Goal: Transaction & Acquisition: Purchase product/service

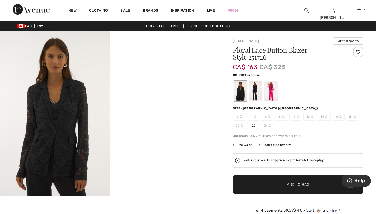
click at [271, 87] on div at bounding box center [271, 91] width 14 height 20
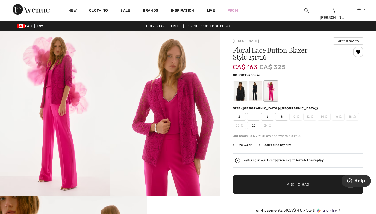
click at [282, 116] on span "8" at bounding box center [281, 117] width 13 height 8
click at [292, 184] on span "Add to Bag" at bounding box center [298, 184] width 22 height 5
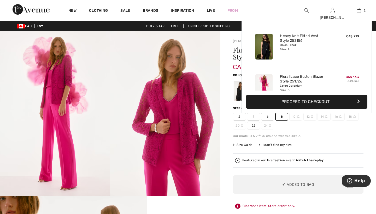
scroll to position [16, 0]
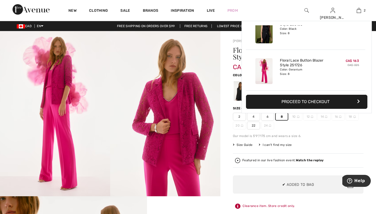
click at [332, 129] on div "2 4 6 8 10 12 14 16 18 20 22 24" at bounding box center [298, 121] width 130 height 17
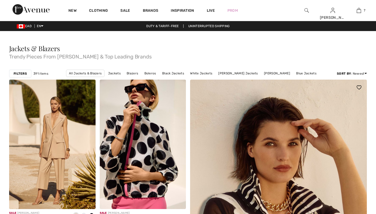
checkbox input "true"
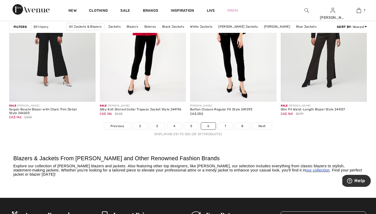
scroll to position [2289, 0]
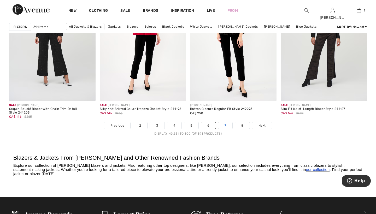
click at [225, 125] on link "7" at bounding box center [225, 125] width 14 height 7
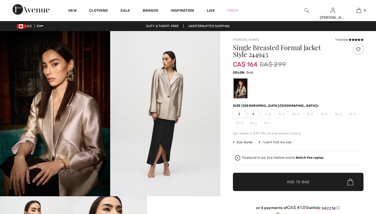
checkbox input "true"
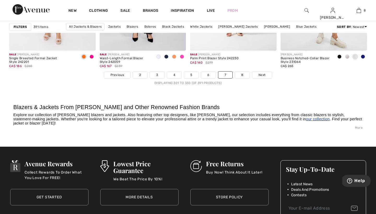
scroll to position [2341, 0]
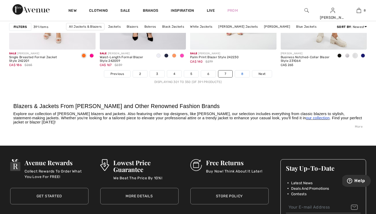
click at [242, 73] on link "8" at bounding box center [242, 73] width 15 height 7
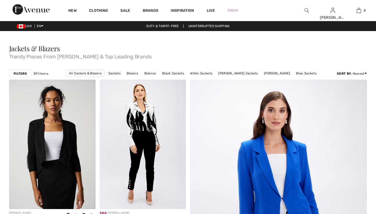
checkbox input "true"
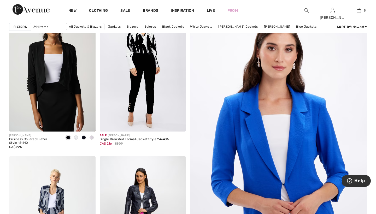
scroll to position [77, 0]
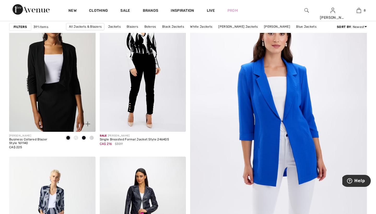
click at [92, 138] on span at bounding box center [91, 138] width 4 height 4
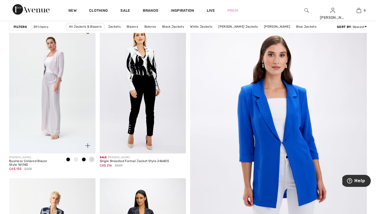
scroll to position [55, 0]
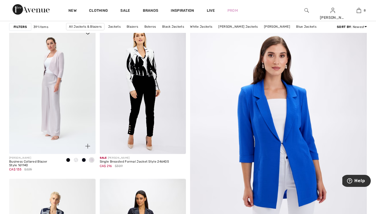
click at [69, 159] on span at bounding box center [68, 160] width 4 height 4
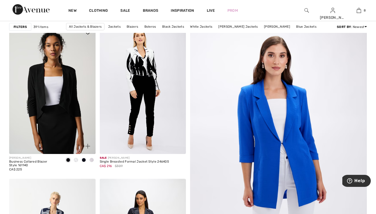
click at [78, 160] on span at bounding box center [76, 160] width 4 height 4
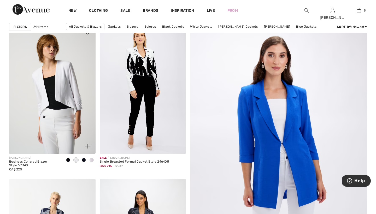
click at [83, 159] on span at bounding box center [84, 160] width 4 height 4
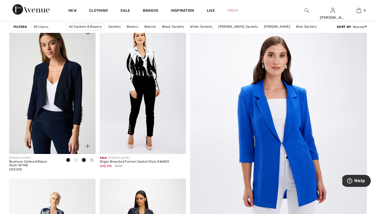
click at [92, 159] on span at bounding box center [91, 160] width 4 height 4
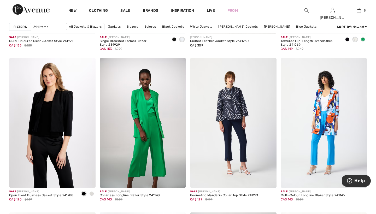
scroll to position [853, 0]
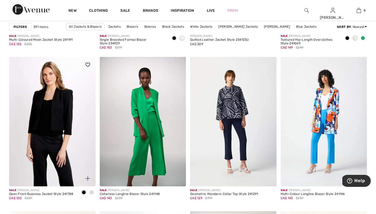
click at [92, 192] on span at bounding box center [91, 192] width 4 height 4
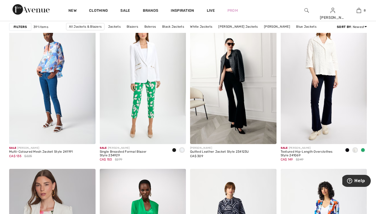
scroll to position [738, 0]
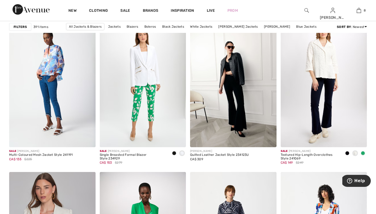
click at [306, 10] on img at bounding box center [306, 10] width 4 height 6
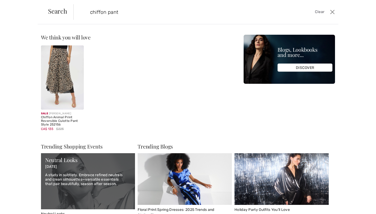
type input "chiffon pant"
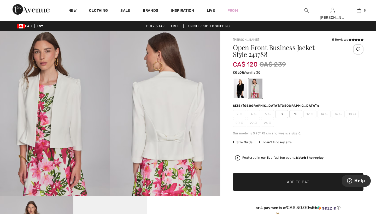
click at [255, 85] on div at bounding box center [256, 88] width 14 height 20
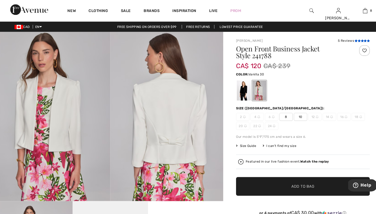
click at [348, 40] on icon at bounding box center [349, 39] width 3 height 3
click at [278, 113] on span "8" at bounding box center [281, 114] width 13 height 8
click at [237, 89] on div at bounding box center [240, 88] width 14 height 20
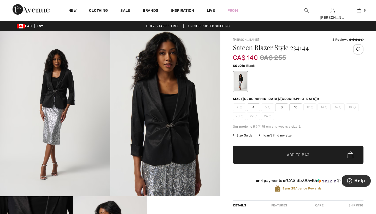
click at [282, 107] on span "8" at bounding box center [281, 107] width 13 height 8
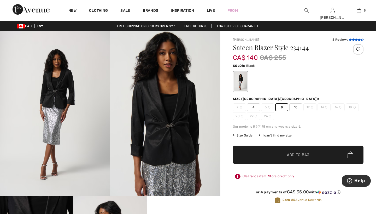
click at [350, 41] on icon at bounding box center [349, 39] width 3 height 3
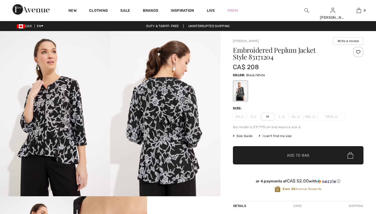
checkbox input "true"
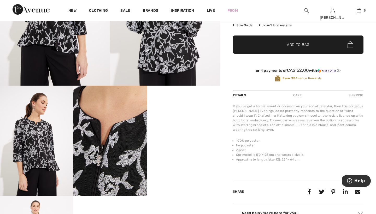
scroll to position [116, 0]
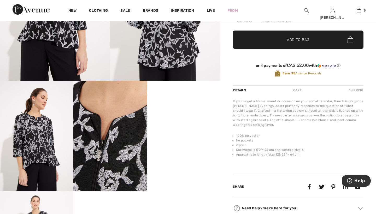
click at [180, 117] on video "Your browser does not support the video tag." at bounding box center [183, 99] width 73 height 37
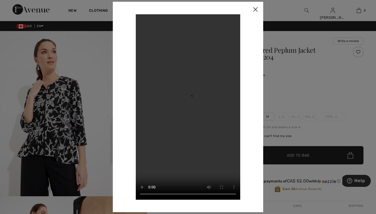
scroll to position [0, 0]
click at [274, 71] on div at bounding box center [188, 107] width 376 height 214
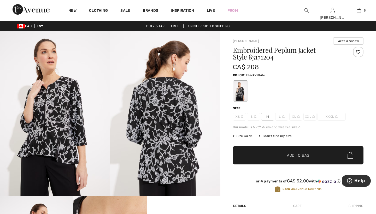
click at [243, 135] on span "Size Guide" at bounding box center [243, 136] width 20 height 5
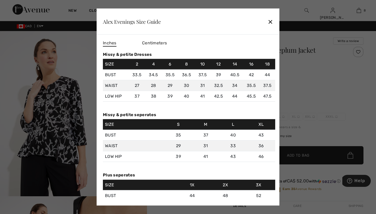
click at [270, 22] on div "✕" at bounding box center [269, 21] width 5 height 11
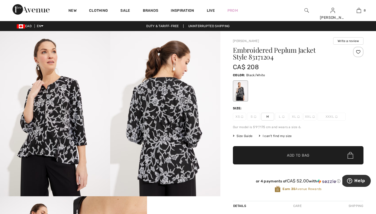
click at [267, 117] on span "M" at bounding box center [267, 117] width 13 height 8
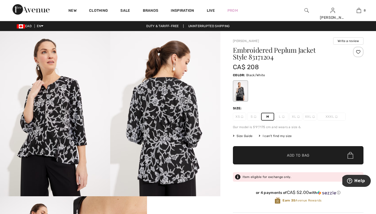
click at [294, 155] on span "Add to Bag" at bounding box center [298, 155] width 22 height 5
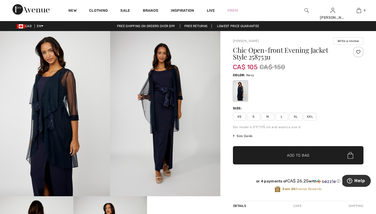
click at [270, 117] on span "M" at bounding box center [267, 117] width 13 height 8
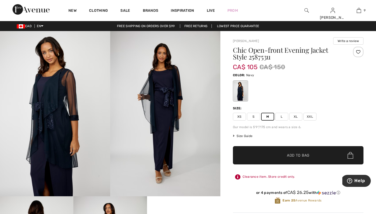
click at [293, 153] on span "Add to Bag" at bounding box center [298, 155] width 22 height 5
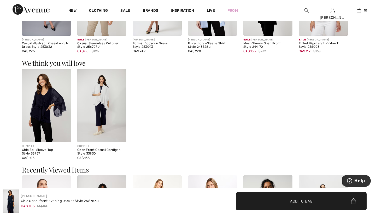
scroll to position [397, 0]
click at [46, 98] on img at bounding box center [46, 105] width 49 height 74
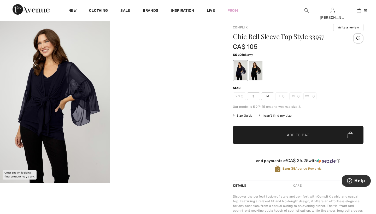
scroll to position [11, 0]
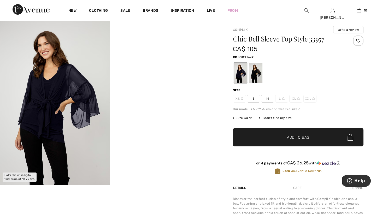
click at [258, 72] on div at bounding box center [256, 73] width 14 height 20
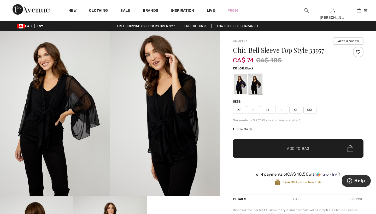
scroll to position [0, 0]
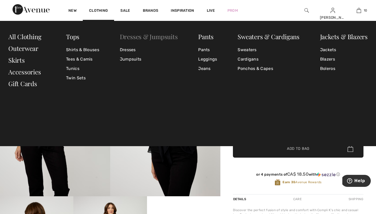
click at [129, 37] on link "Dresses & Jumpsuits" at bounding box center [149, 36] width 58 height 8
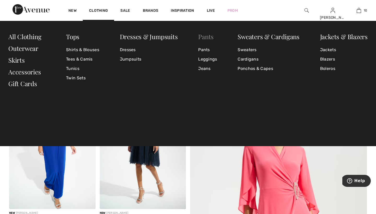
click at [205, 37] on link "Pants" at bounding box center [205, 36] width 15 height 8
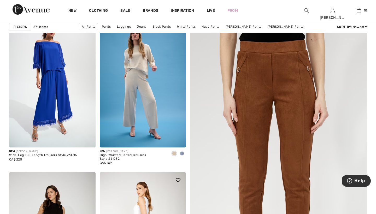
scroll to position [59, 0]
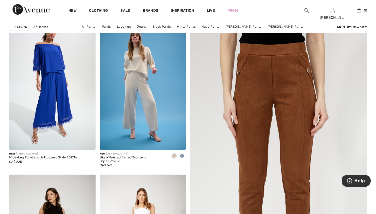
click at [182, 155] on span at bounding box center [182, 156] width 4 height 4
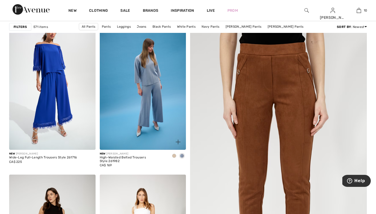
click at [174, 155] on span at bounding box center [174, 156] width 4 height 4
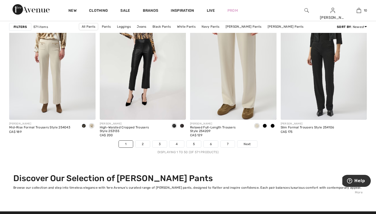
scroll to position [2271, 0]
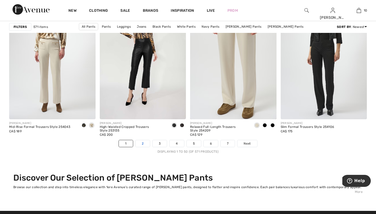
click at [143, 143] on link "2" at bounding box center [142, 143] width 14 height 7
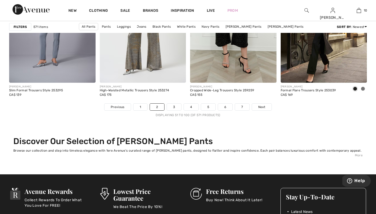
scroll to position [2308, 0]
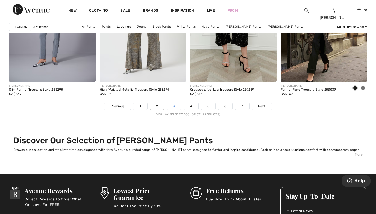
click at [173, 106] on link "3" at bounding box center [174, 106] width 14 height 7
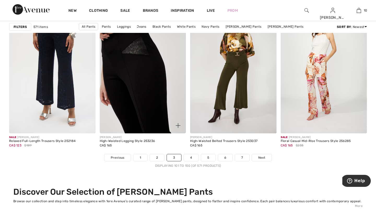
scroll to position [2256, 0]
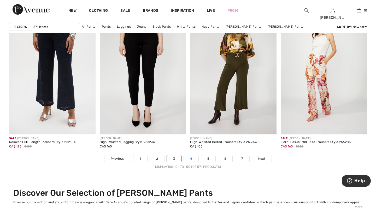
click at [191, 158] on link "4" at bounding box center [191, 158] width 14 height 7
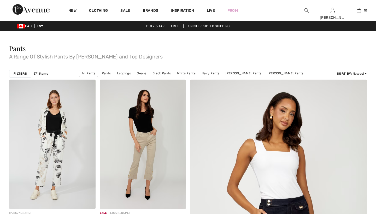
checkbox input "true"
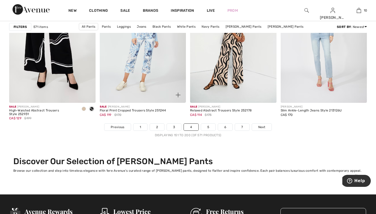
scroll to position [2282, 0]
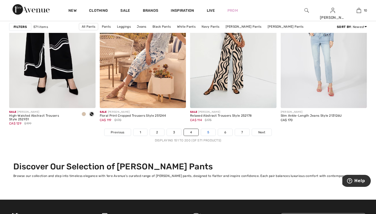
click at [207, 132] on link "5" at bounding box center [208, 132] width 14 height 7
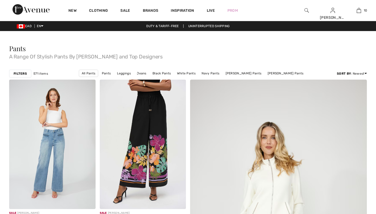
checkbox input "true"
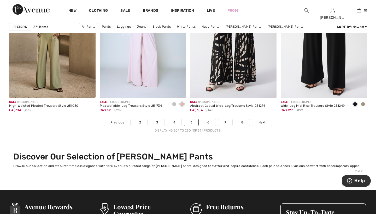
scroll to position [2293, 0]
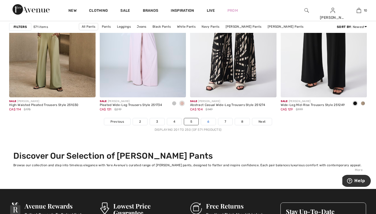
click at [209, 123] on link "6" at bounding box center [208, 121] width 14 height 7
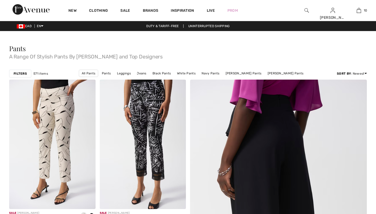
checkbox input "true"
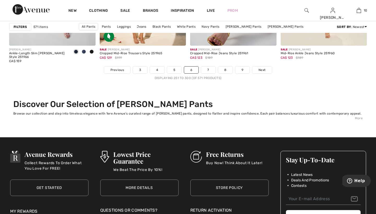
scroll to position [2337, 0]
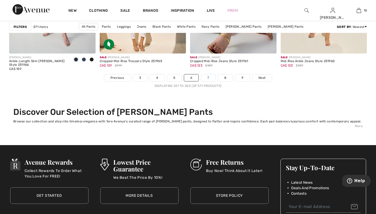
click at [208, 77] on link "7" at bounding box center [208, 77] width 14 height 7
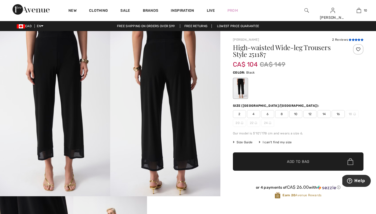
click at [350, 40] on icon at bounding box center [349, 39] width 3 height 3
click at [283, 113] on span "8" at bounding box center [281, 114] width 13 height 8
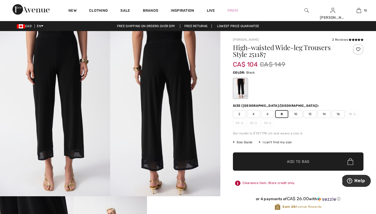
click at [290, 159] on span "Add to Bag" at bounding box center [298, 161] width 22 height 5
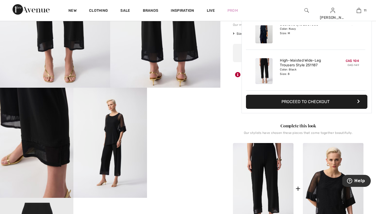
scroll to position [110, 0]
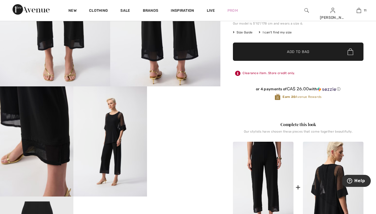
click at [324, 190] on img at bounding box center [333, 187] width 61 height 91
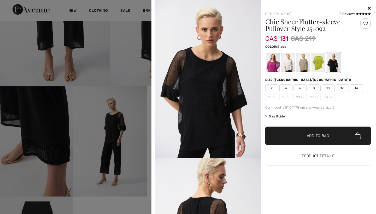
click at [313, 88] on span "8" at bounding box center [313, 88] width 13 height 8
click at [311, 135] on span "Add to Bag" at bounding box center [317, 135] width 22 height 5
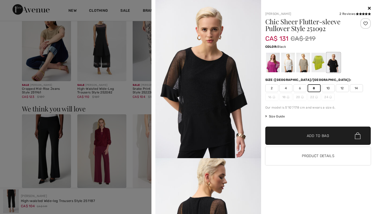
scroll to position [512, 0]
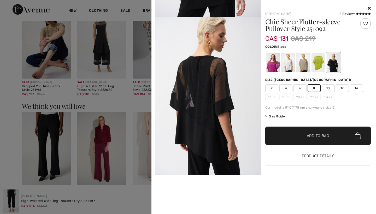
scroll to position [141, 0]
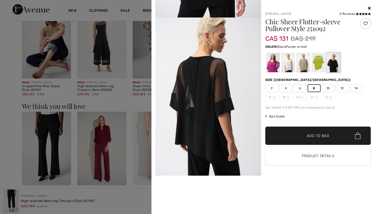
click at [274, 65] on div at bounding box center [272, 63] width 14 height 20
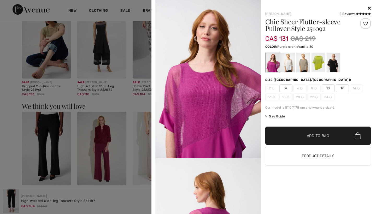
click at [288, 66] on div at bounding box center [288, 63] width 14 height 20
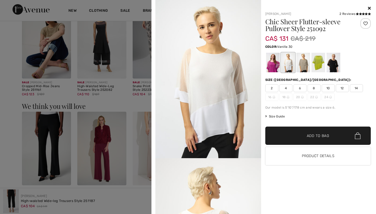
click at [288, 66] on div at bounding box center [288, 63] width 14 height 20
click at [302, 63] on div at bounding box center [303, 63] width 14 height 20
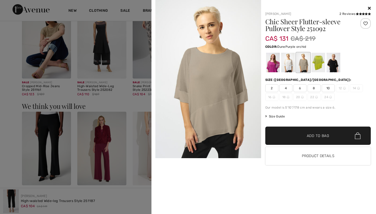
click at [271, 60] on div at bounding box center [272, 63] width 14 height 20
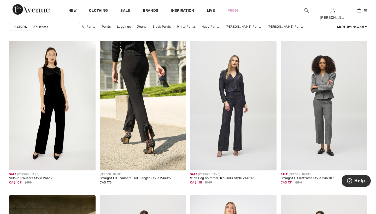
scroll to position [2066, 0]
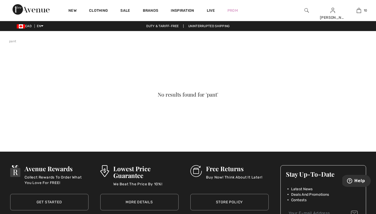
click at [305, 10] on img at bounding box center [306, 10] width 4 height 6
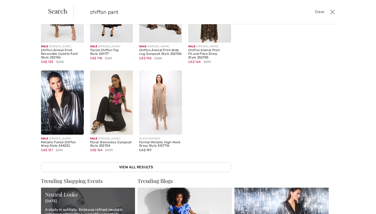
scroll to position [69, 0]
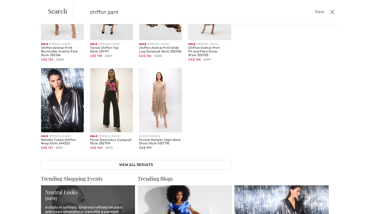
type input "chiffon pant"
click at [114, 100] on img at bounding box center [111, 100] width 43 height 64
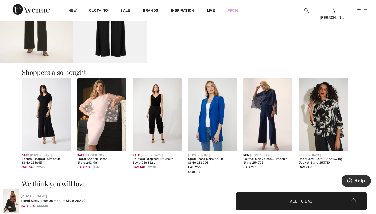
scroll to position [354, 0]
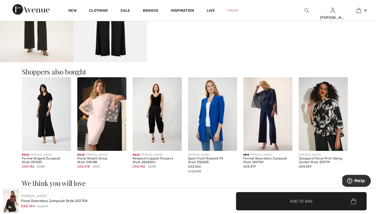
click at [108, 111] on img at bounding box center [101, 114] width 49 height 74
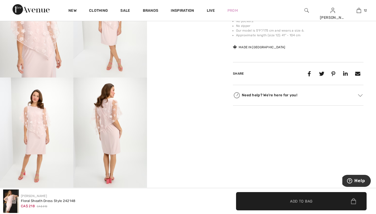
scroll to position [232, 0]
